Goal: Information Seeking & Learning: Learn about a topic

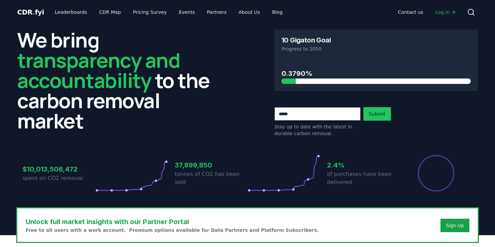
click at [289, 113] on input "email" at bounding box center [318, 113] width 86 height 13
type input "**********"
click at [380, 114] on button "Submit" at bounding box center [377, 113] width 28 height 13
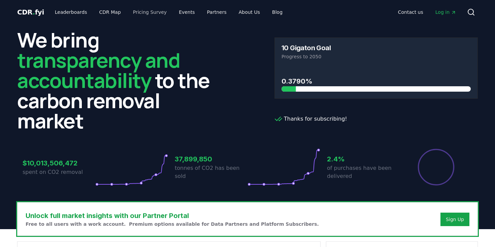
click at [143, 11] on link "Pricing Survey" at bounding box center [150, 12] width 44 height 12
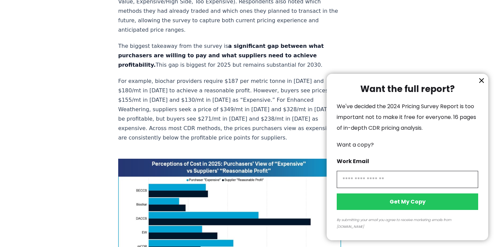
scroll to position [394, 0]
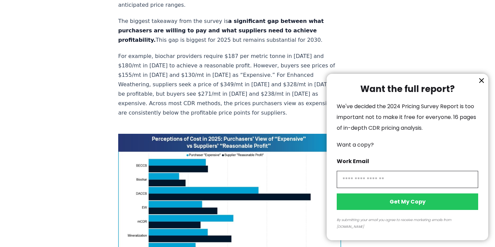
click at [372, 188] on input "information" at bounding box center [407, 179] width 141 height 17
type input "**********"
click at [417, 210] on button "Get My Copy" at bounding box center [407, 201] width 141 height 17
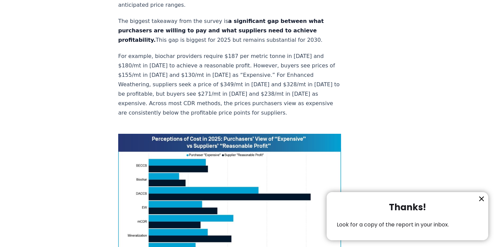
click at [483, 195] on icon "information" at bounding box center [482, 199] width 8 height 8
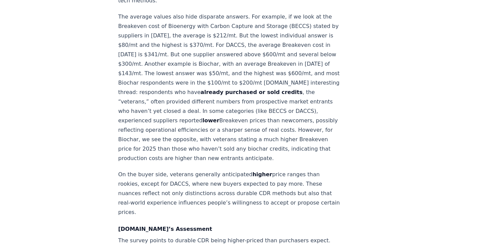
scroll to position [761, 0]
drag, startPoint x: 273, startPoint y: 118, endPoint x: 222, endPoint y: 85, distance: 60.4
click at [222, 85] on p "The average values also hide disparate answers. For example, if we look at the …" at bounding box center [229, 87] width 223 height 151
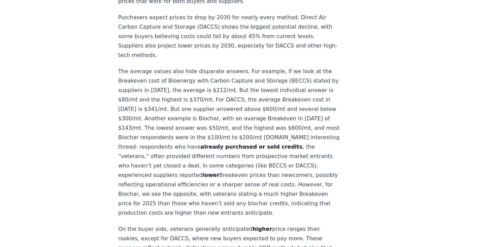
scroll to position [701, 0]
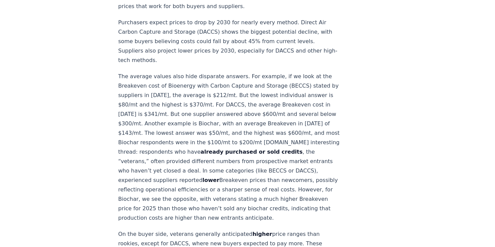
click at [118, 72] on p "The average values also hide disparate answers. For example, if we look at the …" at bounding box center [229, 147] width 223 height 151
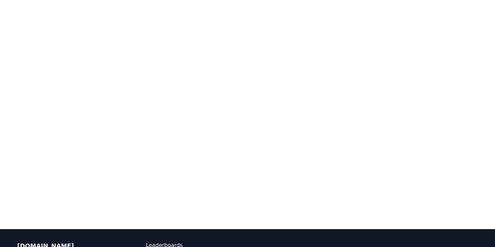
scroll to position [1548, 0]
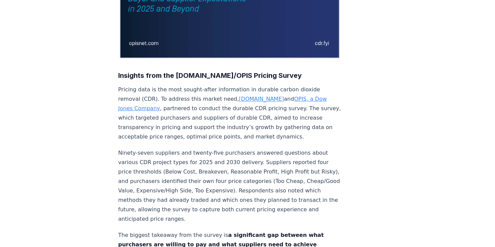
scroll to position [183, 0]
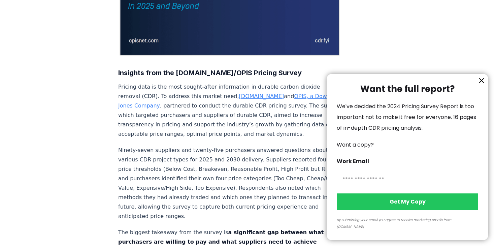
click at [481, 83] on icon "information" at bounding box center [482, 80] width 4 height 4
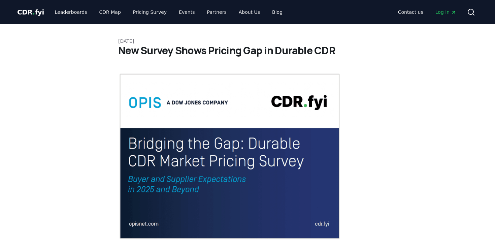
scroll to position [0, 0]
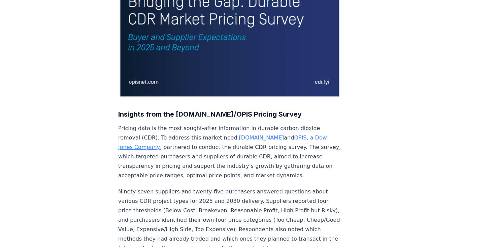
scroll to position [142, 0]
